Goal: Check status: Check status

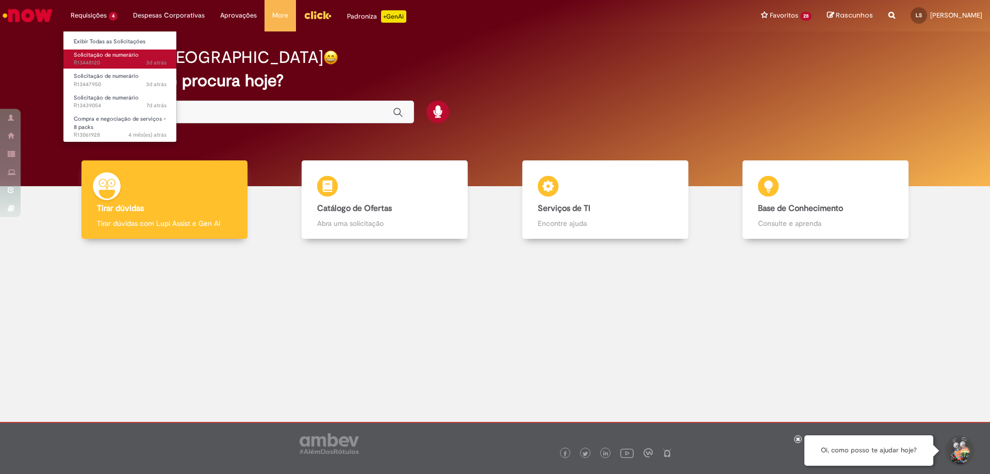
click at [90, 58] on span "Solicitação de numerário" at bounding box center [106, 55] width 65 height 8
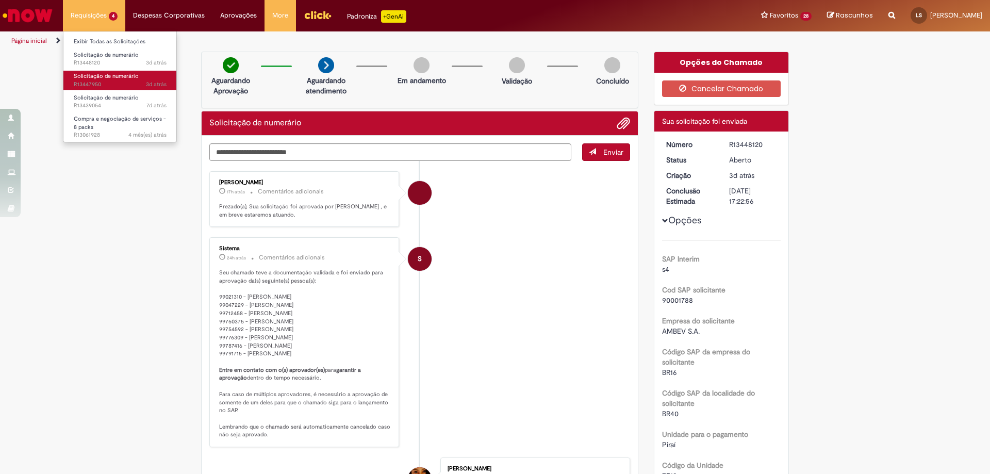
click at [93, 77] on span "Solicitação de numerário" at bounding box center [106, 76] width 65 height 8
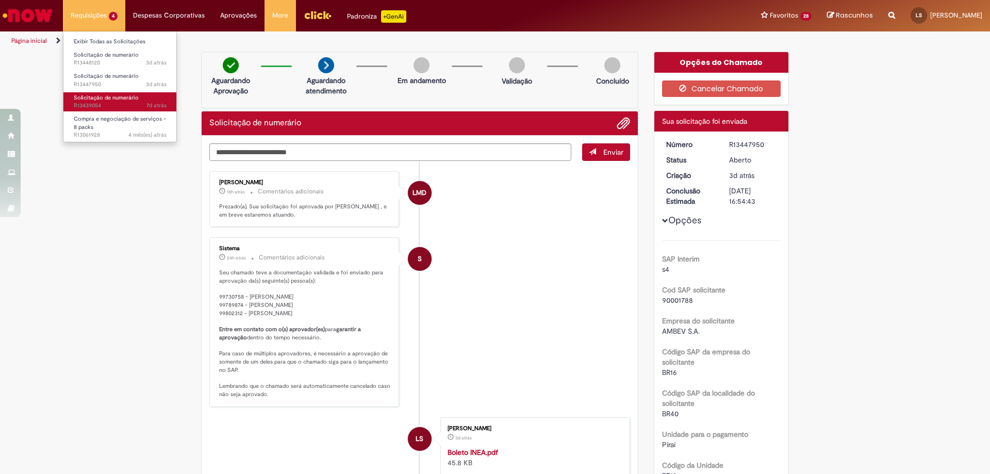
click at [98, 99] on span "Solicitação de numerário" at bounding box center [106, 98] width 65 height 8
click at [90, 101] on span "Solicitação de numerário" at bounding box center [106, 98] width 65 height 8
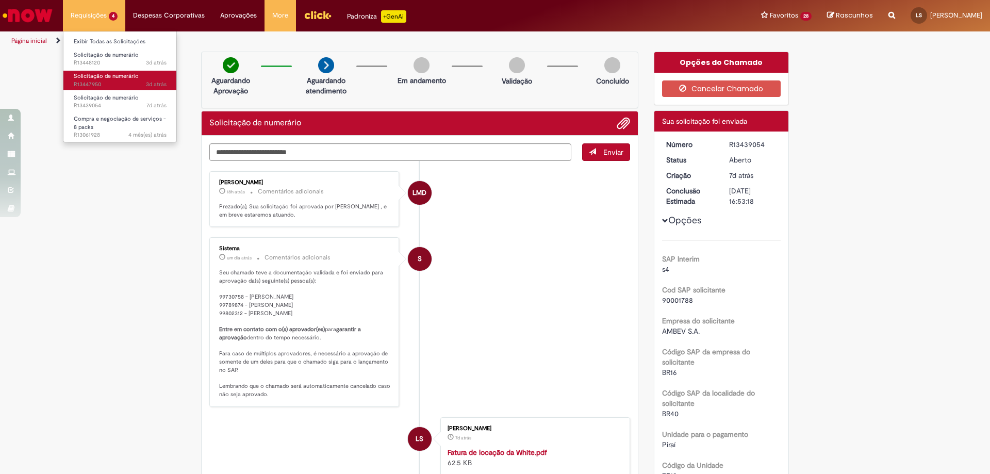
click at [91, 83] on span "3d atrás 3 dias atrás R13447950" at bounding box center [120, 84] width 93 height 8
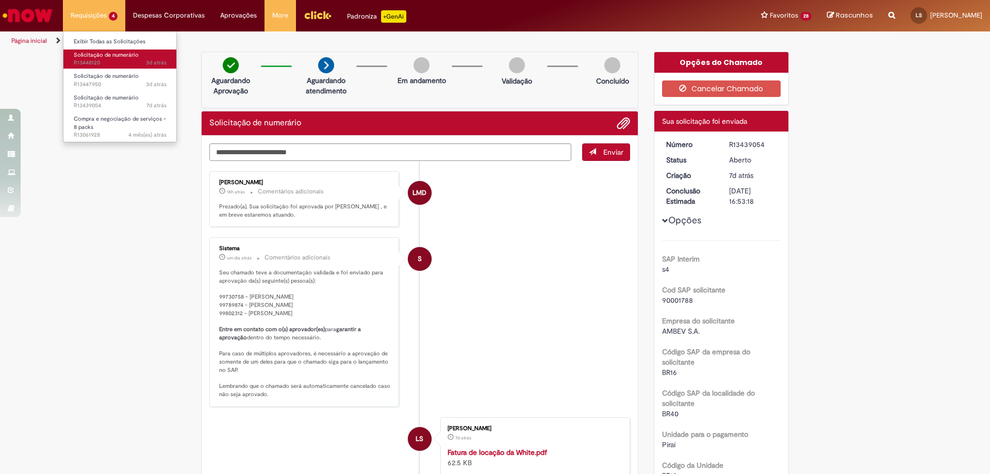
click at [85, 65] on span "3d atrás 3 dias atrás R13448120" at bounding box center [120, 63] width 93 height 8
